Goal: Find specific page/section: Find specific page/section

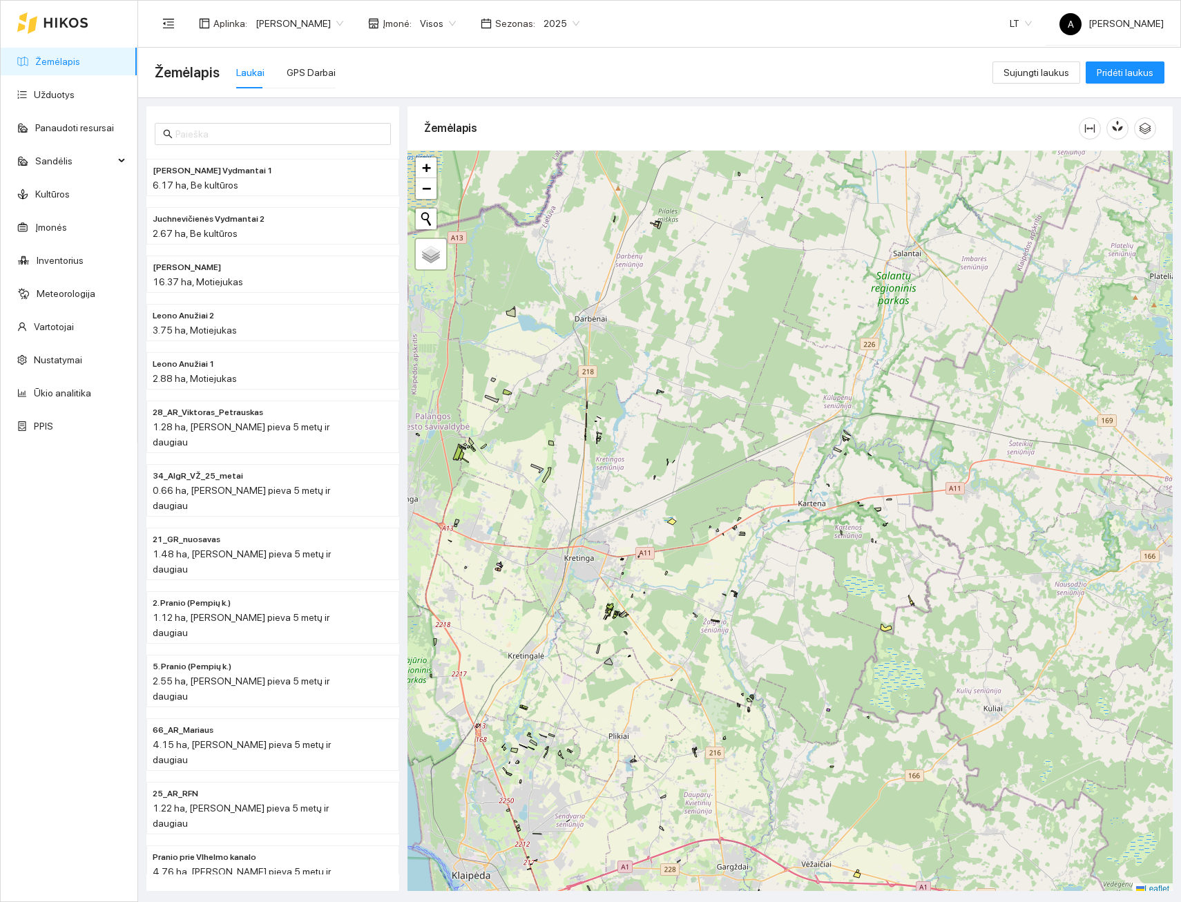
scroll to position [4, 0]
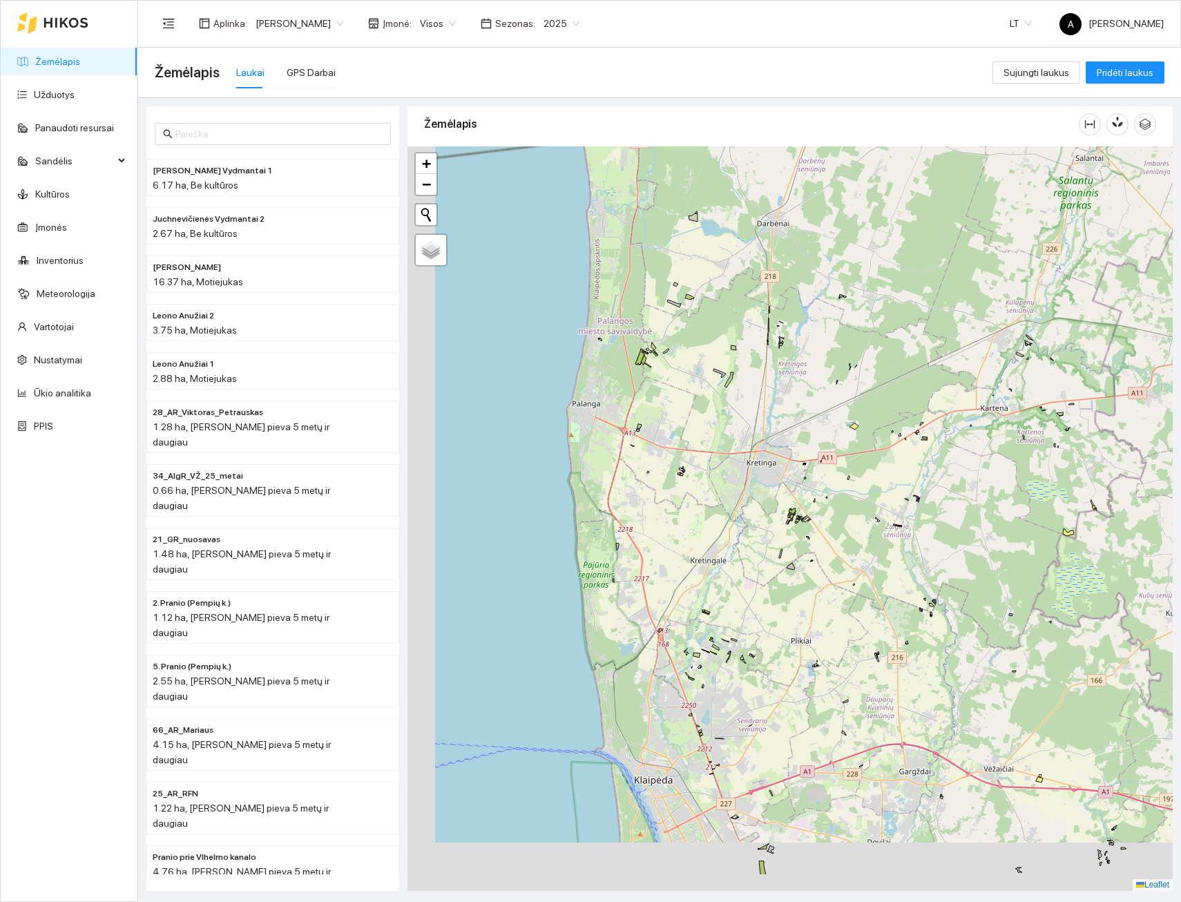
drag, startPoint x: 611, startPoint y: 517, endPoint x: 793, endPoint y: 426, distance: 203.9
click at [793, 426] on div "+ − Nieko nerasta. Bandykite dar kartą. Žemėlapis Palydovas Leaflet" at bounding box center [790, 518] width 765 height 745
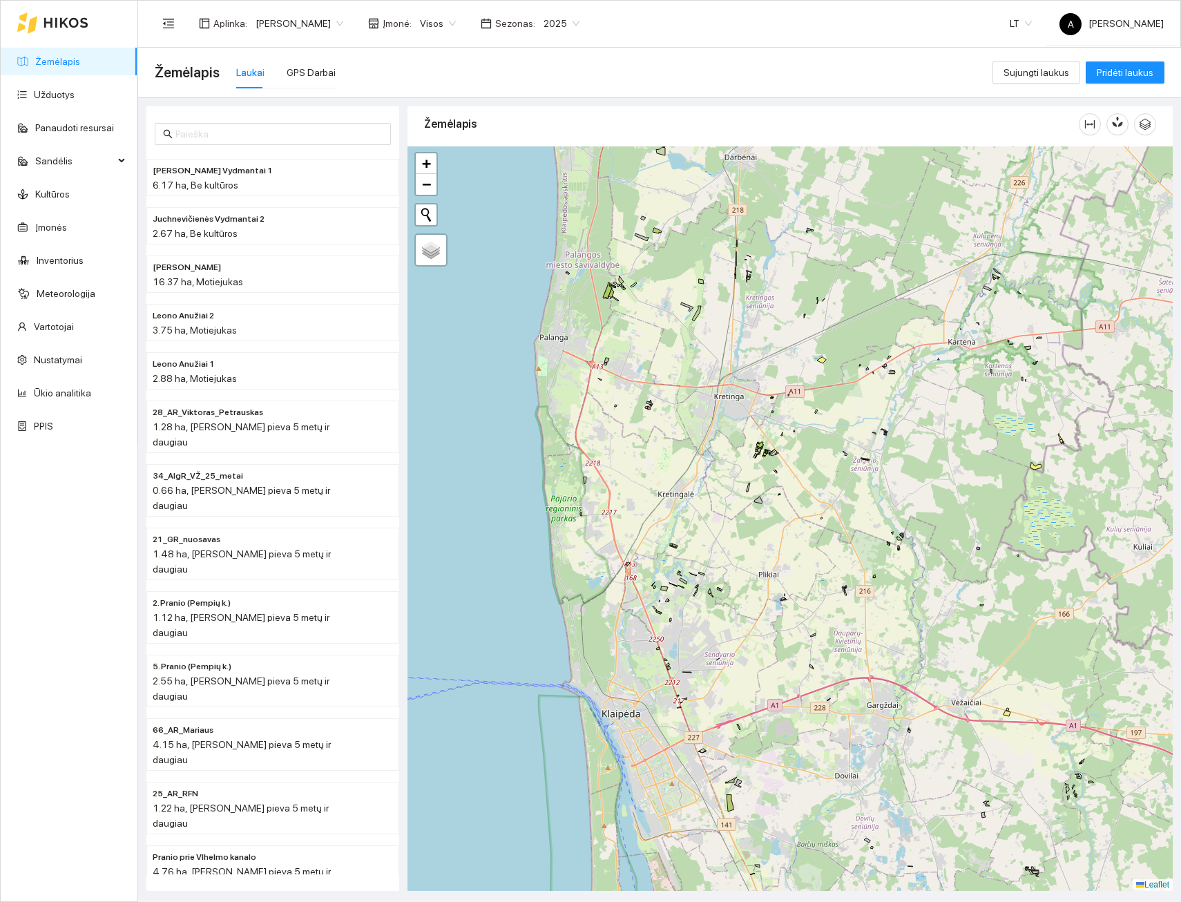
drag, startPoint x: 841, startPoint y: 478, endPoint x: 808, endPoint y: 431, distance: 57.9
click at [810, 432] on div "+ − Nieko nerasta. Bandykite dar kartą. Žemėlapis Palydovas Leaflet" at bounding box center [790, 518] width 765 height 745
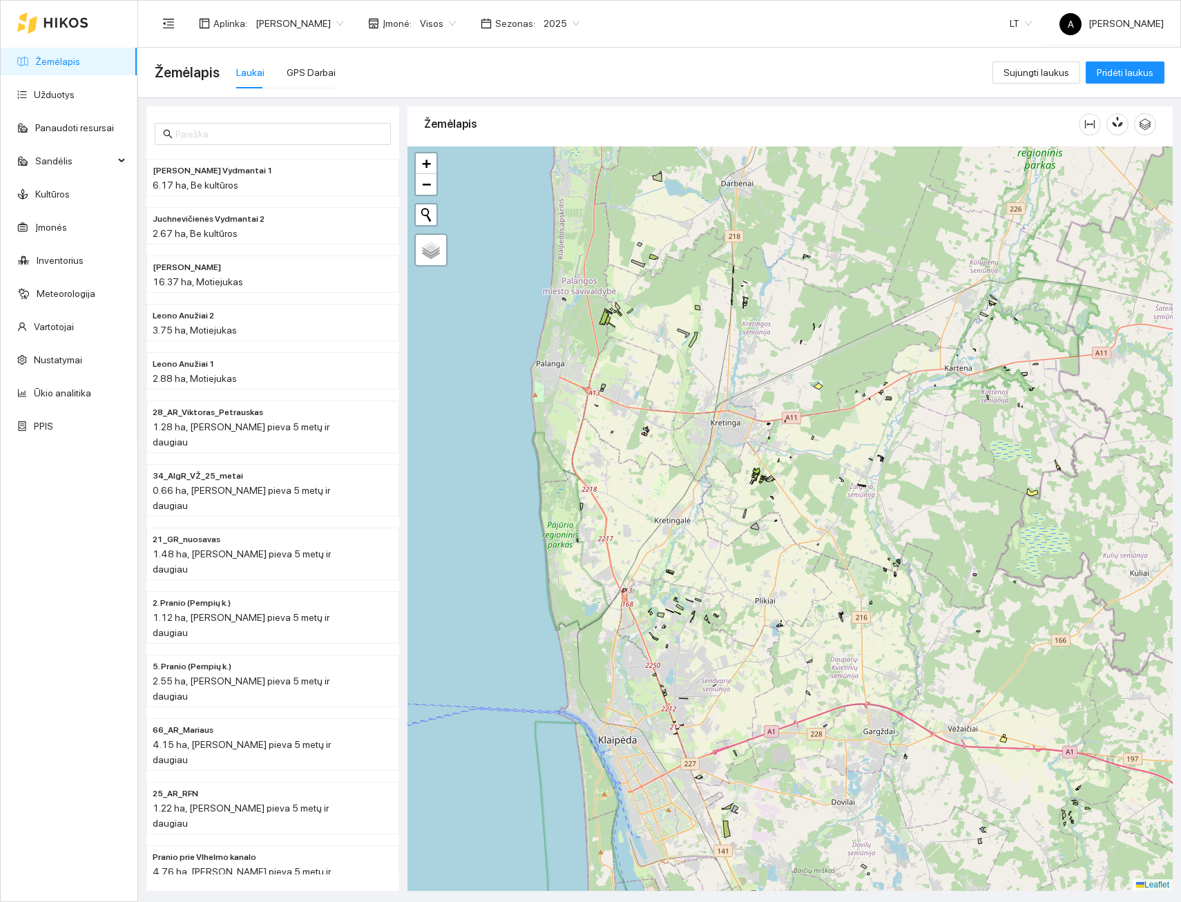
drag, startPoint x: 760, startPoint y: 384, endPoint x: 760, endPoint y: 458, distance: 73.9
click at [760, 467] on div "+ − Nieko nerasta. Bandykite dar kartą. Žemėlapis Palydovas Leaflet" at bounding box center [790, 518] width 765 height 745
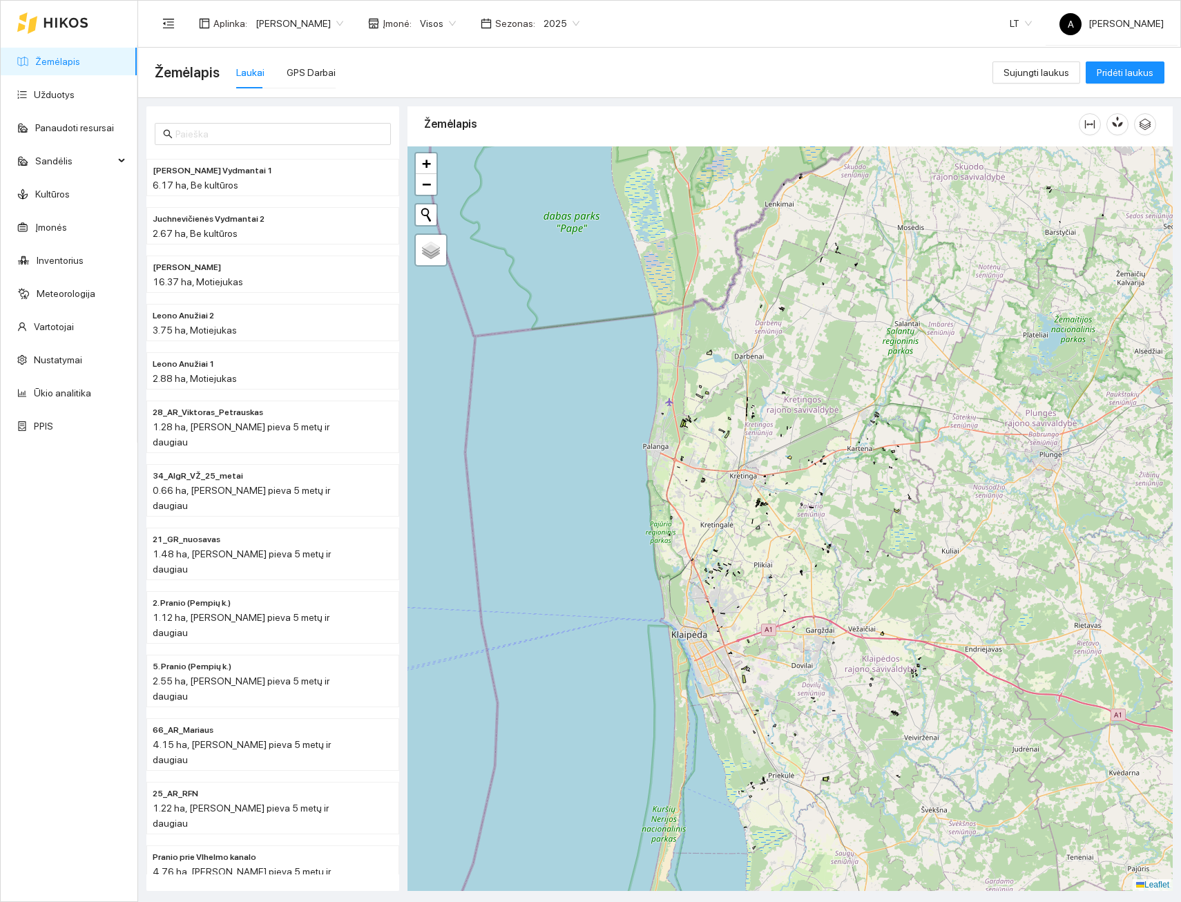
drag, startPoint x: 757, startPoint y: 395, endPoint x: 748, endPoint y: 500, distance: 105.4
click at [748, 499] on div "+ − Nieko nerasta. Bandykite dar kartą. Žemėlapis Palydovas Leaflet" at bounding box center [790, 518] width 765 height 745
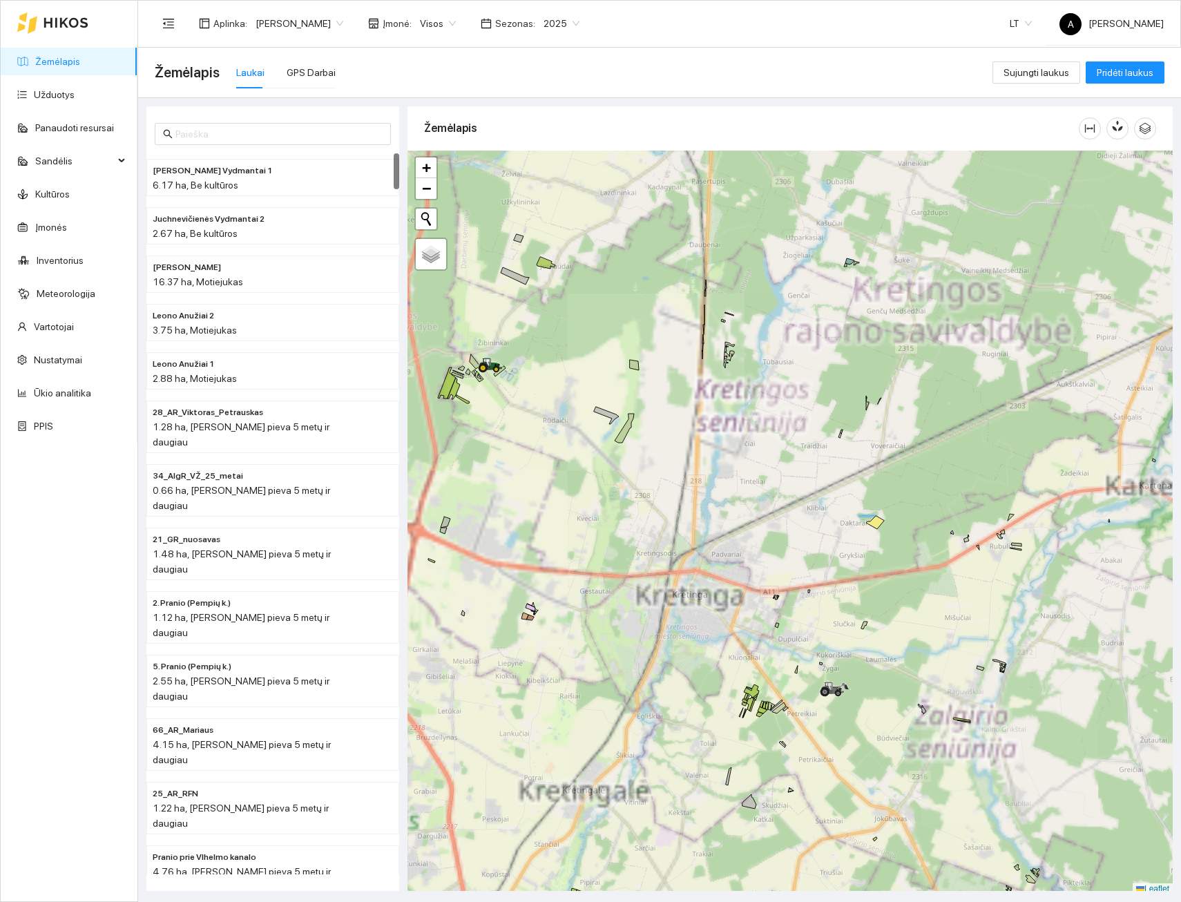
scroll to position [4, 0]
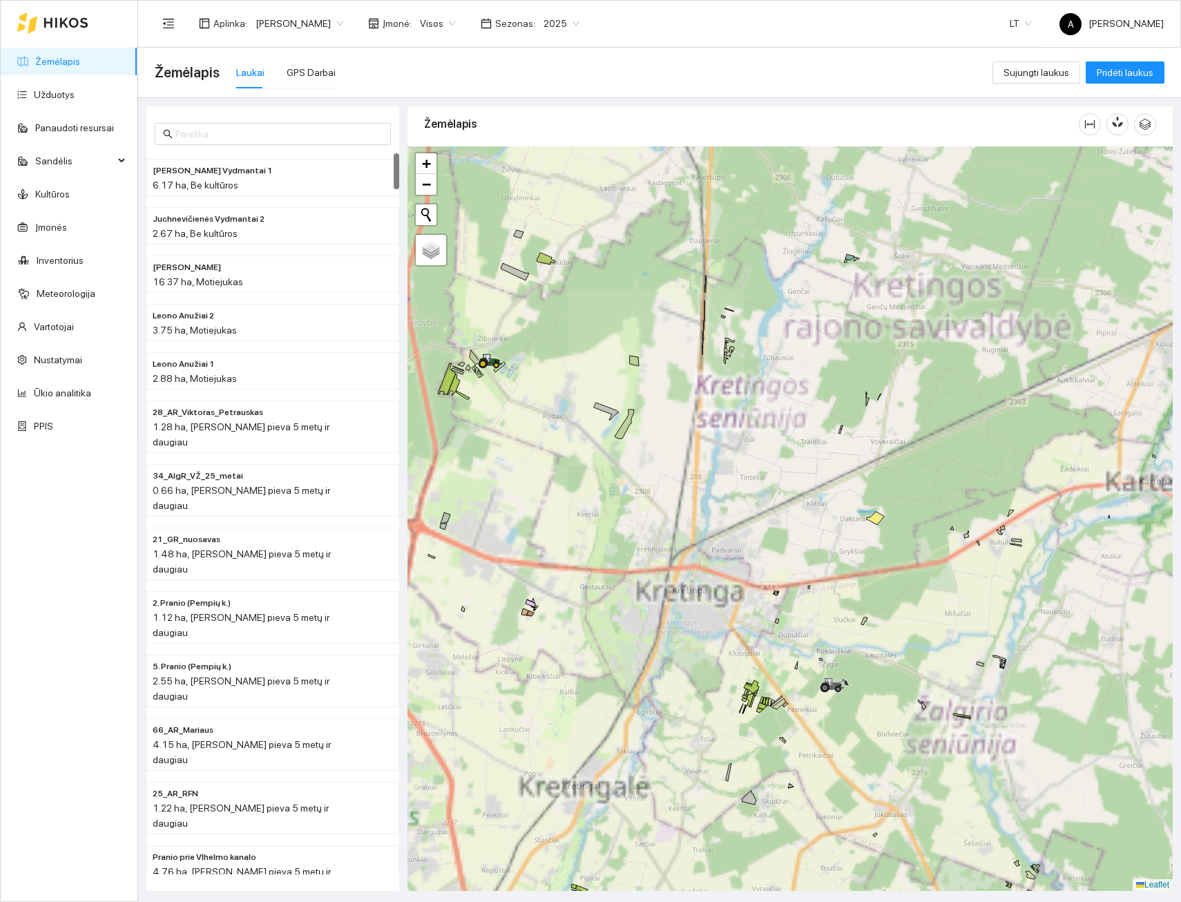
drag, startPoint x: 509, startPoint y: 429, endPoint x: 663, endPoint y: 541, distance: 190.4
click at [663, 541] on div "+ − Nieko nerasta. Bandykite dar kartą. Žemėlapis Palydovas Leaflet" at bounding box center [790, 518] width 765 height 745
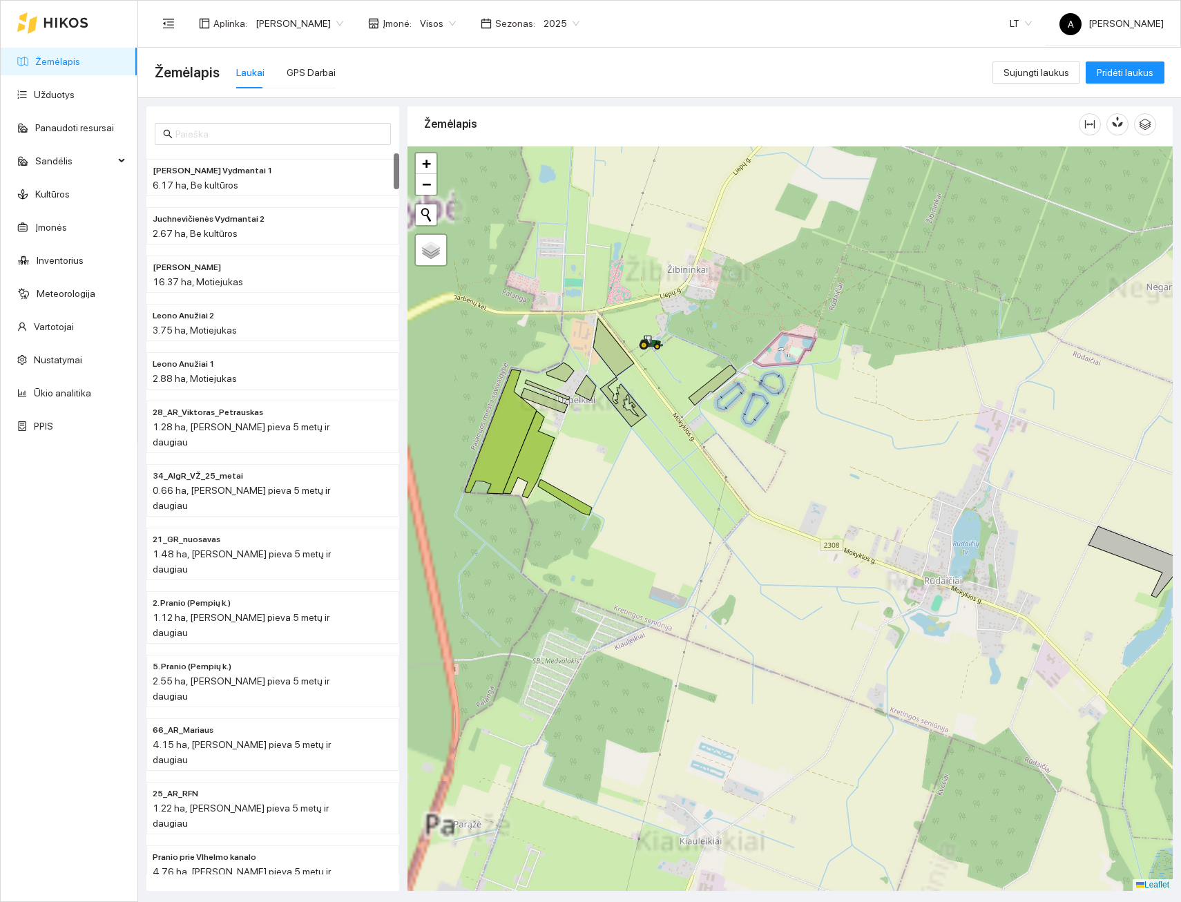
drag, startPoint x: 633, startPoint y: 489, endPoint x: 694, endPoint y: 543, distance: 81.2
click at [694, 543] on div "+ − Nieko nerasta. Bandykite dar kartą. Žemėlapis Palydovas Leaflet" at bounding box center [790, 518] width 765 height 745
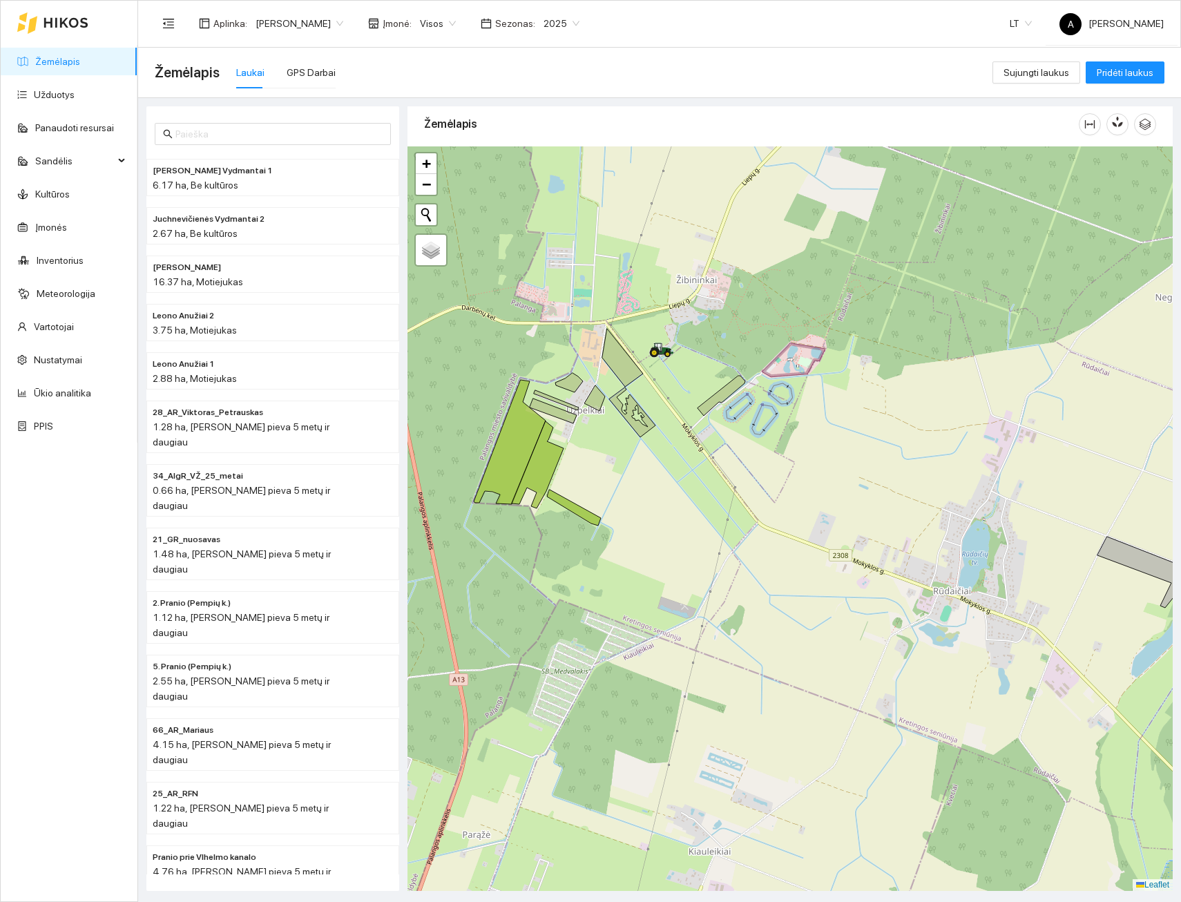
click at [685, 535] on div "Pranio_Užpelkiai_2 | Daugiametė pieva 5 metų ir daugiau 4.25 ha + − Nieko neras…" at bounding box center [790, 518] width 765 height 745
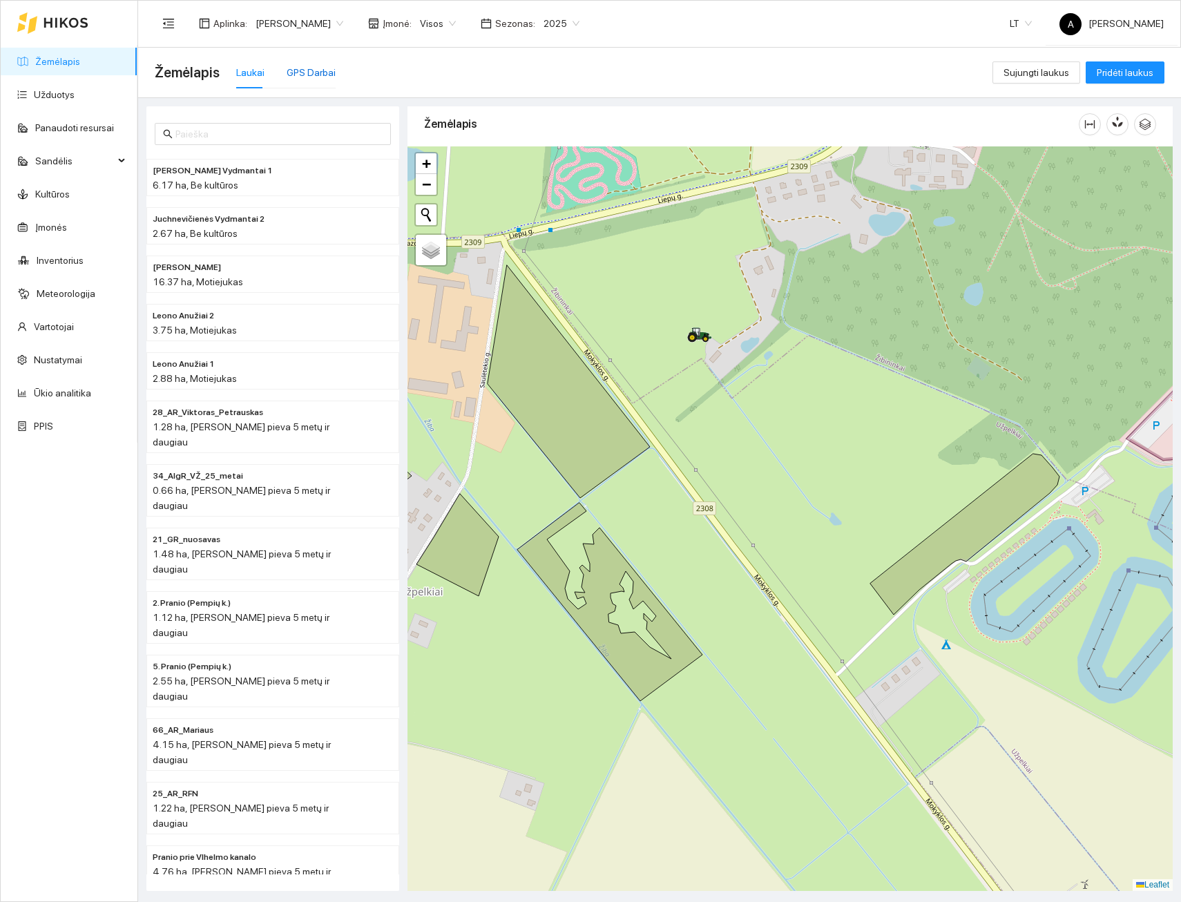
click at [320, 75] on div "GPS Darbai" at bounding box center [311, 72] width 49 height 15
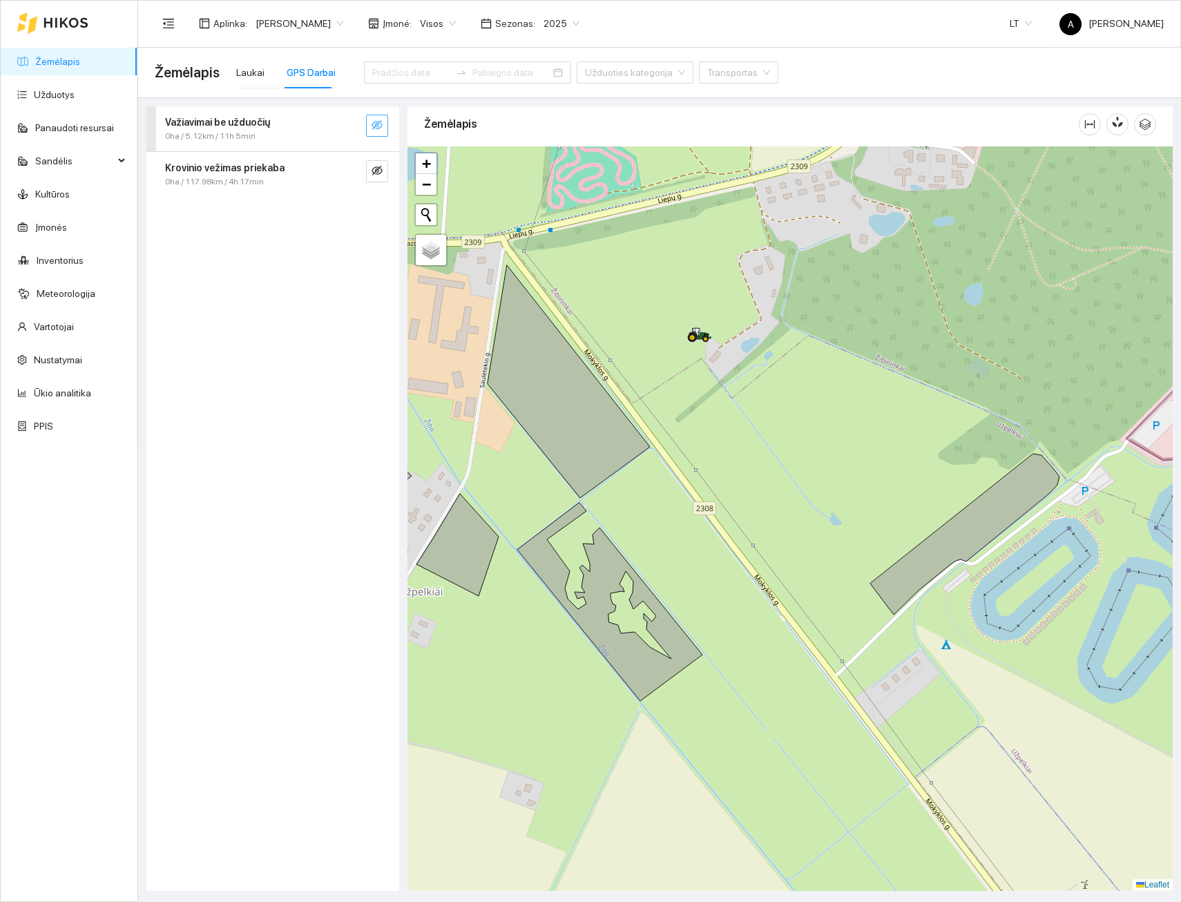
click at [376, 127] on icon "eye-invisible" at bounding box center [377, 125] width 11 height 11
click at [371, 169] on button "button" at bounding box center [377, 171] width 22 height 22
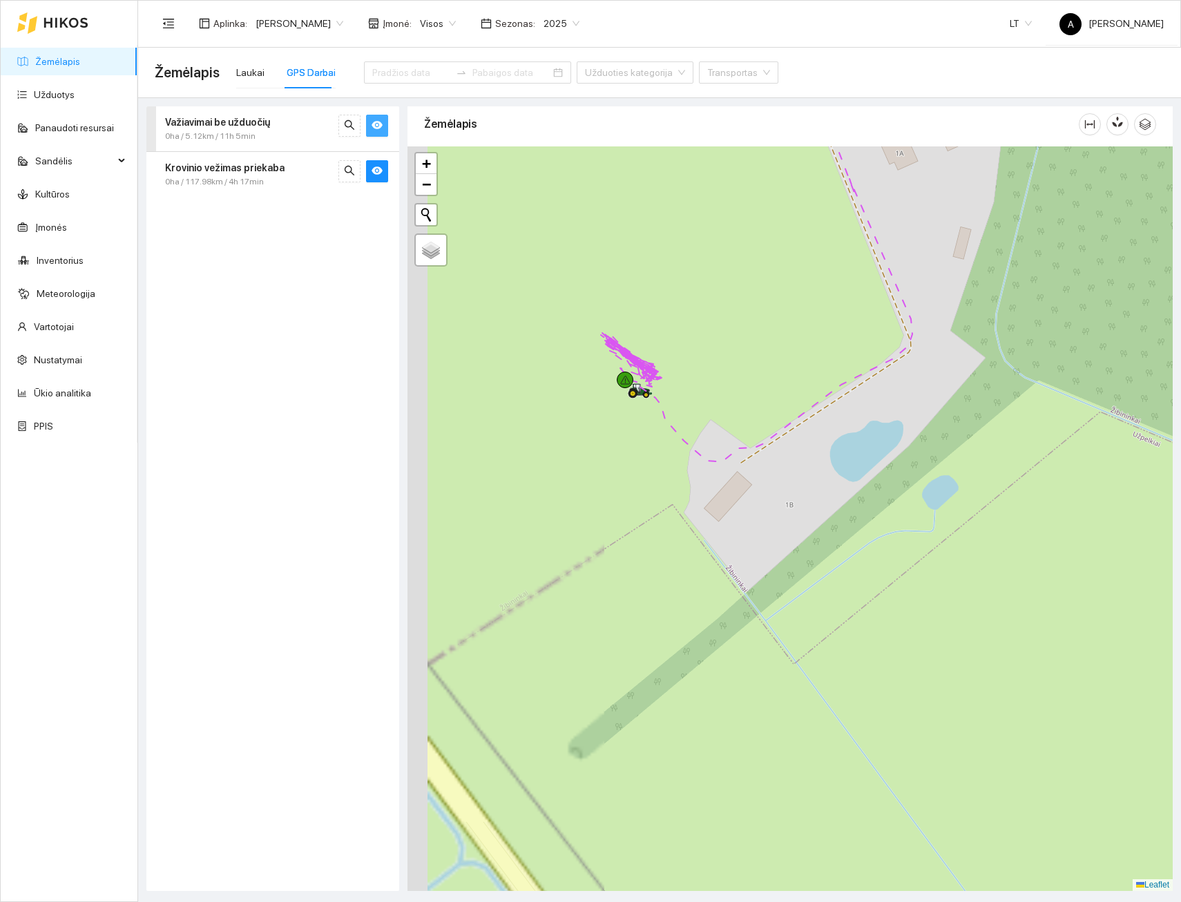
drag, startPoint x: 678, startPoint y: 356, endPoint x: 975, endPoint y: 421, distance: 303.9
click at [979, 421] on div "+ − Žemėlapis" at bounding box center [790, 518] width 765 height 745
